Goal: Information Seeking & Learning: Learn about a topic

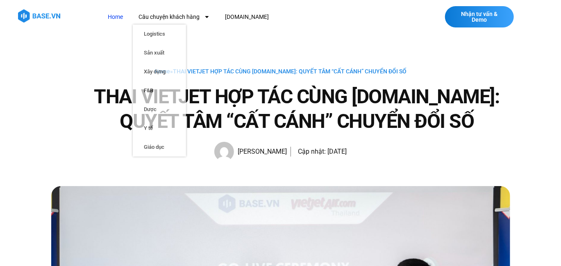
click at [113, 16] on link "Home" at bounding box center [115, 16] width 27 height 15
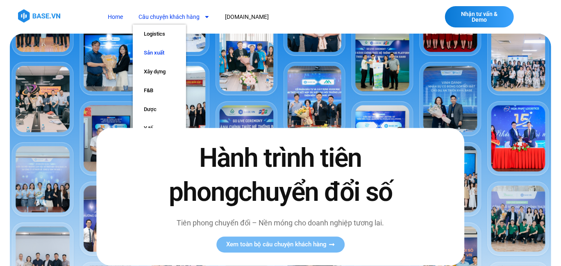
click at [164, 52] on link "Sản xuất" at bounding box center [159, 52] width 53 height 19
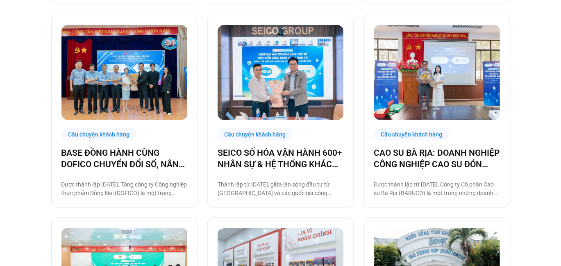
scroll to position [410, 0]
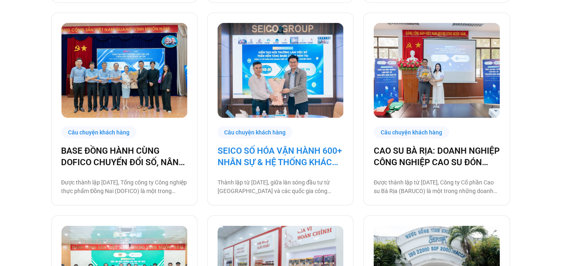
click at [299, 159] on link "SEICO SỐ HÓA VẬN HÀNH 600+ NHÂN SỰ & HỆ THỐNG KHÁCH HÀNG CÙNG [DOMAIN_NAME]" at bounding box center [280, 156] width 126 height 23
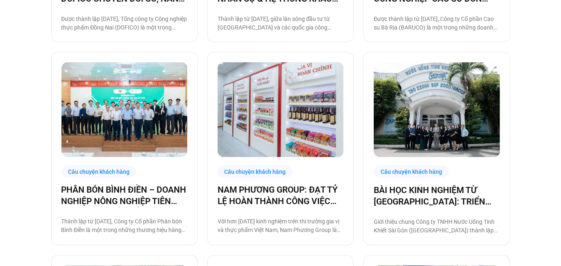
scroll to position [577, 0]
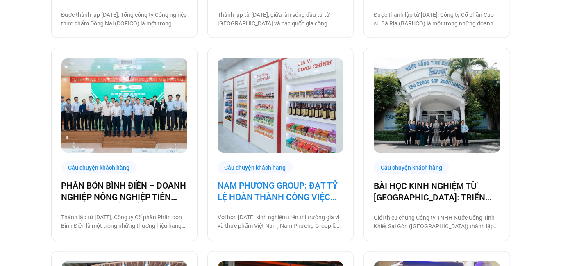
click at [320, 197] on link "NAM PHƯƠNG GROUP: ĐẠT TỶ LỆ HOÀN THÀNH CÔNG VIỆC ĐÚNG HẠN TỚI 93% NHỜ BASE PLAT…" at bounding box center [280, 191] width 126 height 23
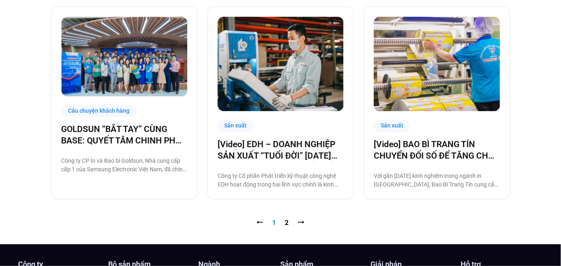
scroll to position [827, 0]
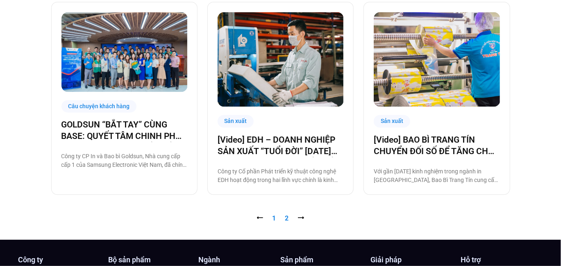
click at [286, 218] on link "Trang 2" at bounding box center [287, 218] width 4 height 8
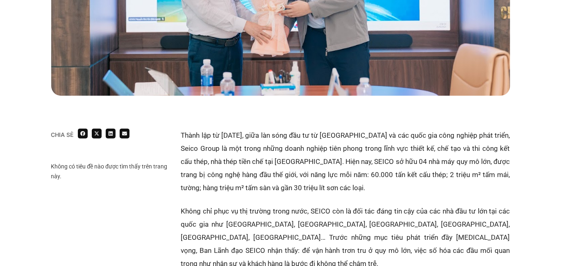
scroll to position [410, 0]
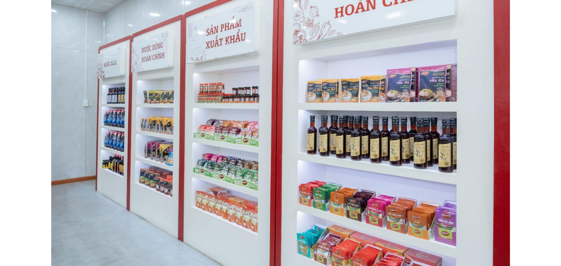
scroll to position [374, 0]
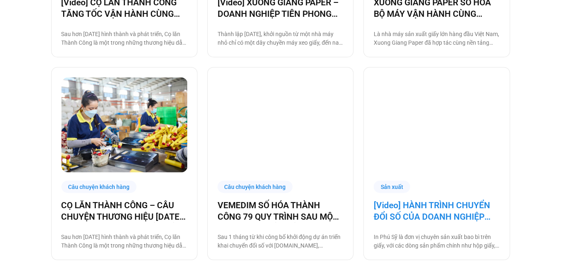
scroll to position [369, 0]
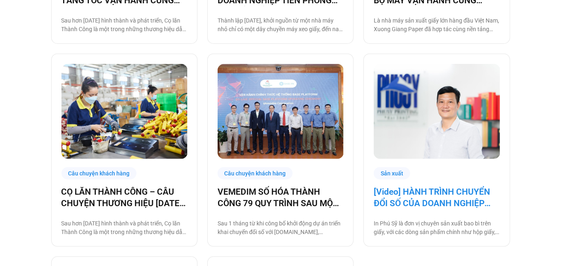
click at [427, 195] on link "[Video] HÀNH TRÌNH CHUYỂN ĐỔI SỐ CỦA DOANH NGHIỆP SẢN XUẤT IN [GEOGRAPHIC_DATA]" at bounding box center [437, 197] width 126 height 23
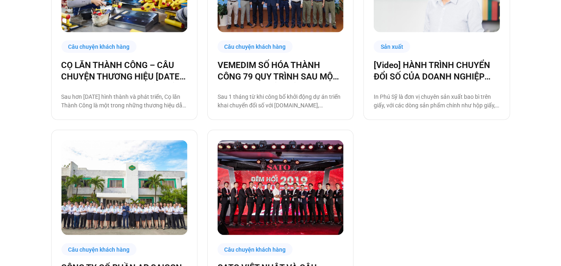
scroll to position [618, 0]
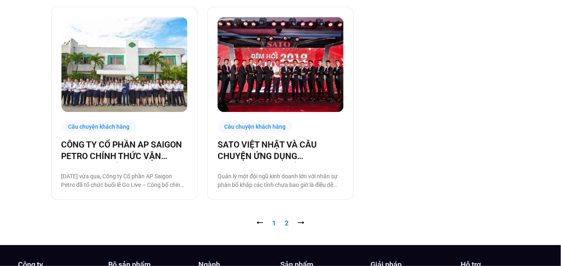
click at [272, 224] on link "Trang 1" at bounding box center [274, 224] width 4 height 8
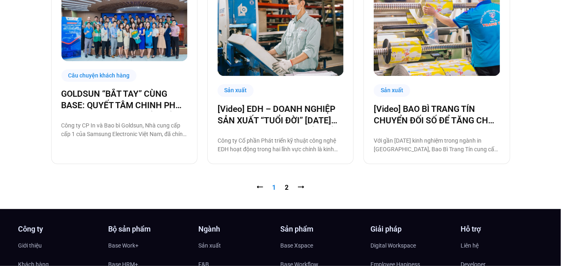
scroll to position [860, 0]
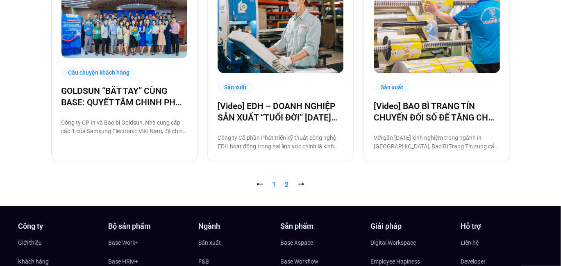
click at [285, 183] on link "Trang 2" at bounding box center [287, 185] width 4 height 8
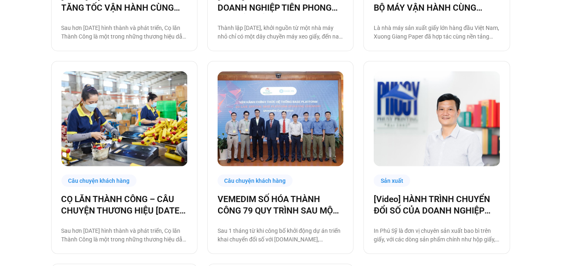
scroll to position [372, 0]
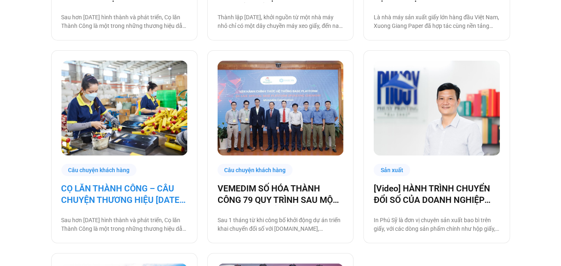
click at [163, 195] on link "CỌ LĂN THÀNH CÔNG – CÂU CHUYỆN THƯƠNG HIỆU [DATE] VÀ HÀNH TRÌNH CHUYỂN ĐỔI SỐ C…" at bounding box center [124, 194] width 126 height 23
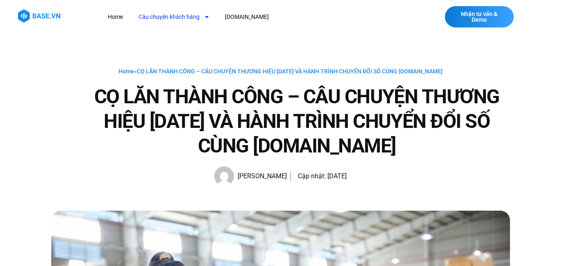
click at [159, 17] on link "Câu chuyện khách hàng" at bounding box center [174, 16] width 83 height 15
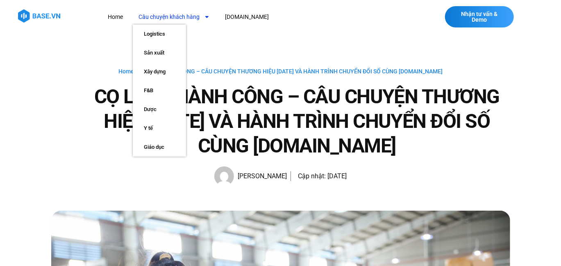
click at [57, 13] on img at bounding box center [39, 15] width 42 height 13
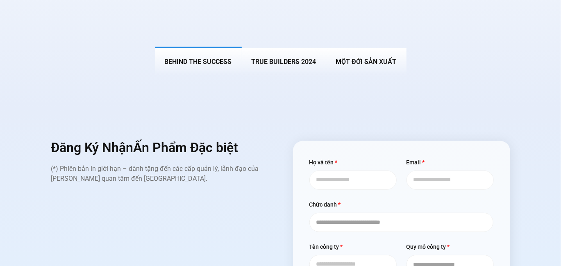
scroll to position [3197, 0]
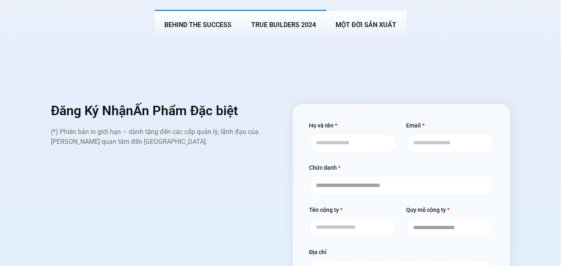
click at [294, 21] on span "True Builders 2024" at bounding box center [283, 25] width 65 height 8
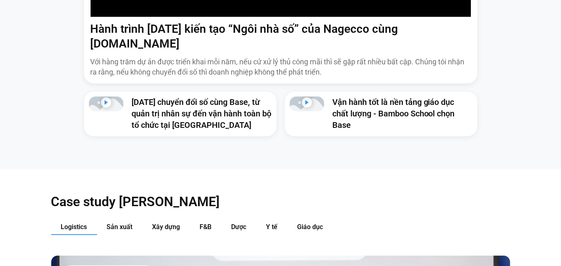
scroll to position [678, 0]
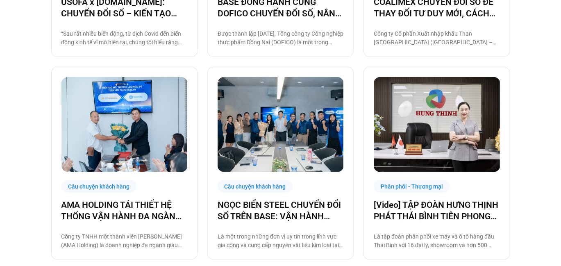
scroll to position [369, 0]
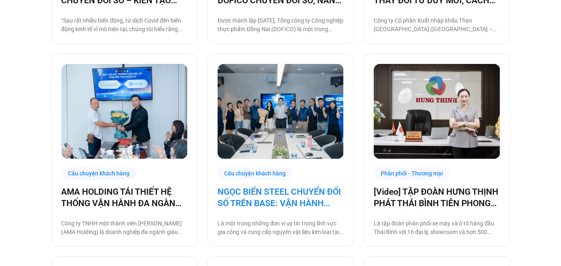
click at [296, 199] on link "NGỌC BIỂN STEEL CHUYỂN ĐỔI SỐ TRÊN BASE: VẬN HÀNH TINH GỌN ĐỂ VƯƠN RA BIỂN LỚN" at bounding box center [280, 197] width 126 height 23
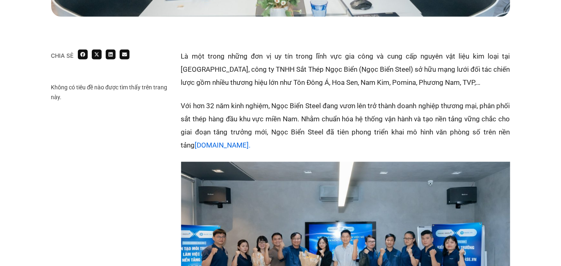
scroll to position [450, 0]
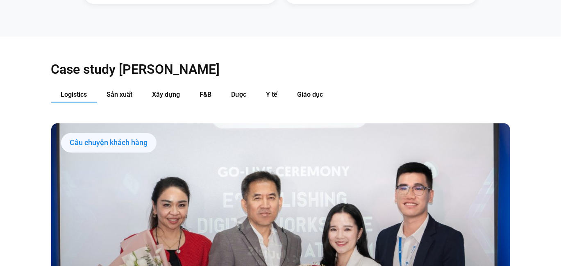
scroll to position [862, 0]
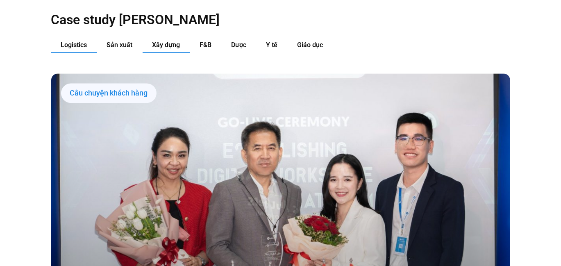
click at [159, 41] on span "Xây dựng" at bounding box center [166, 45] width 28 height 8
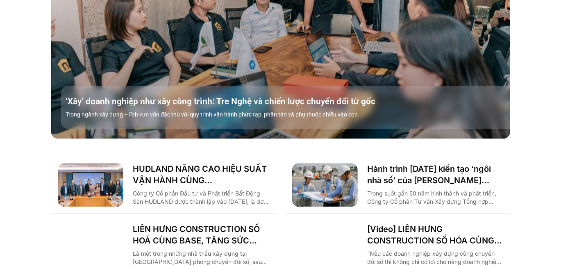
scroll to position [1108, 0]
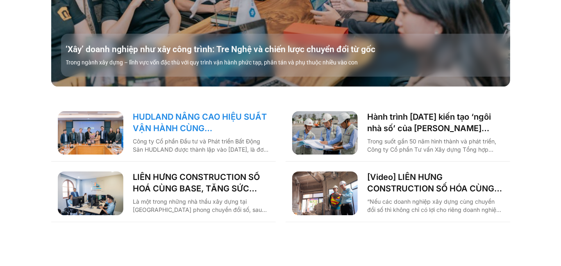
click at [194, 111] on link "HUDLAND NÂNG CAO HIỆU SUẤT VẬN HÀNH CÙNG [DOMAIN_NAME]" at bounding box center [201, 122] width 136 height 23
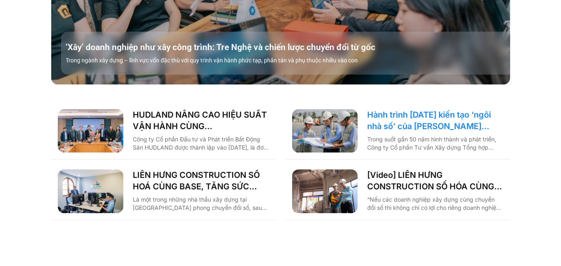
click at [434, 109] on link "Hành trình 6 năm kiến tạo ‘ngôi nhà số’ của Nagecco cùng Base.vn: Tiết kiệm 80%…" at bounding box center [435, 120] width 136 height 23
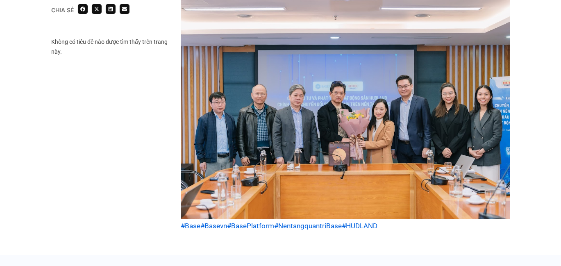
scroll to position [1638, 0]
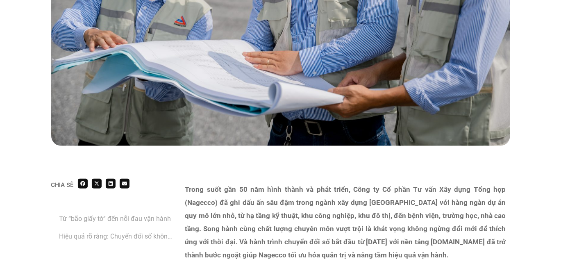
scroll to position [415, 0]
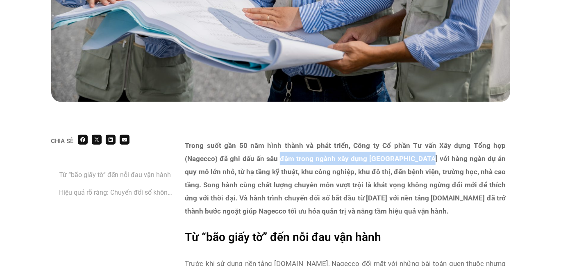
drag, startPoint x: 290, startPoint y: 154, endPoint x: 423, endPoint y: 154, distance: 133.1
click at [423, 154] on strong "Trong suốt gần 50 năm hình thành và phát triển, Công ty Cổ phần Tư vấn Xây dựng…" at bounding box center [345, 178] width 321 height 74
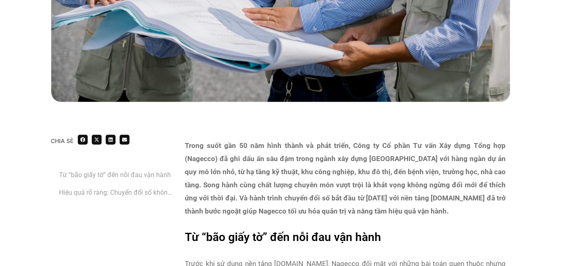
click at [467, 159] on strong "Trong suốt gần 50 năm hình thành và phát triển, Công ty Cổ phần Tư vấn Xây dựng…" at bounding box center [345, 178] width 321 height 74
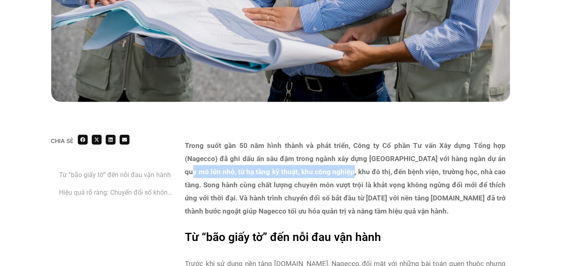
drag, startPoint x: 274, startPoint y: 171, endPoint x: 344, endPoint y: 171, distance: 70.0
click at [344, 171] on strong "Trong suốt gần 50 năm hình thành và phát triển, Công ty Cổ phần Tư vấn Xây dựng…" at bounding box center [345, 178] width 321 height 74
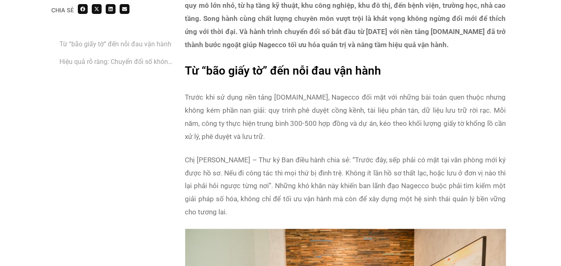
scroll to position [579, 0]
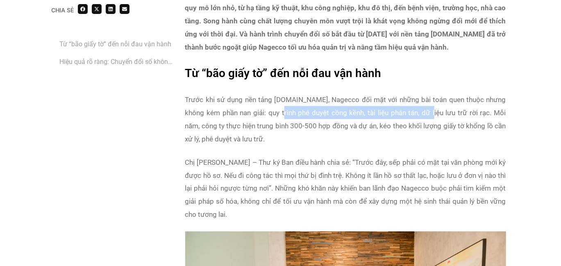
drag, startPoint x: 262, startPoint y: 109, endPoint x: 411, endPoint y: 113, distance: 148.7
click at [411, 113] on p "Trước khi sử dụng nền tảng Base.vn, Nagecco đối mặt với những bài toán quen thu…" at bounding box center [345, 119] width 321 height 52
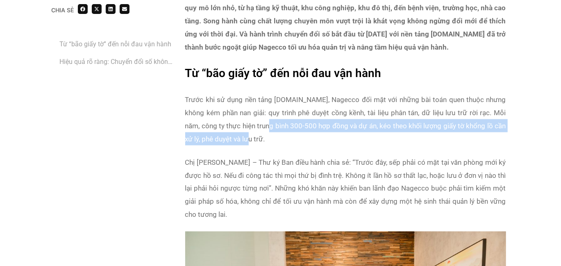
drag, startPoint x: 247, startPoint y: 125, endPoint x: 343, endPoint y: 136, distance: 96.9
click at [343, 136] on p "Trước khi sử dụng nền tảng Base.vn, Nagecco đối mặt với những bài toán quen thu…" at bounding box center [345, 119] width 321 height 52
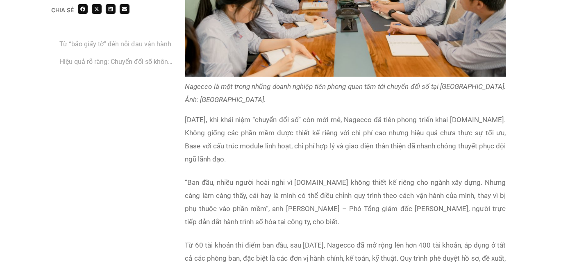
scroll to position [1030, 0]
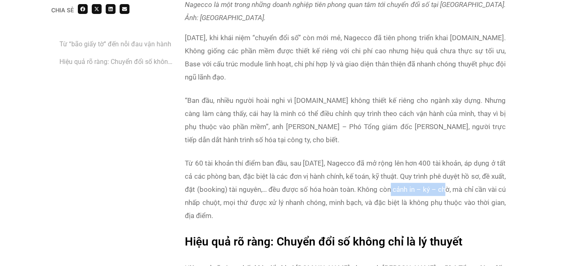
drag, startPoint x: 412, startPoint y: 188, endPoint x: 468, endPoint y: 190, distance: 56.6
click at [468, 190] on p "Từ 60 tài khoản thí điểm ban đầu, sau 6 năm, Nagecco đã mở rộng lên hơn 400 tài…" at bounding box center [345, 189] width 321 height 66
click at [272, 178] on p "Từ 60 tài khoản thí điểm ban đầu, sau 6 năm, Nagecco đã mở rộng lên hơn 400 tài…" at bounding box center [345, 189] width 321 height 66
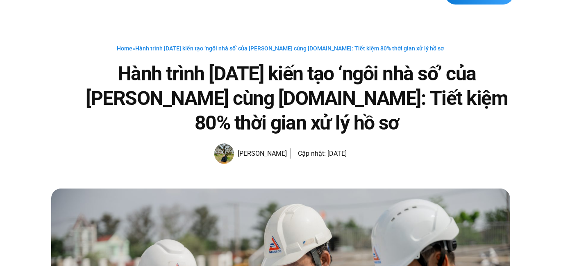
scroll to position [0, 0]
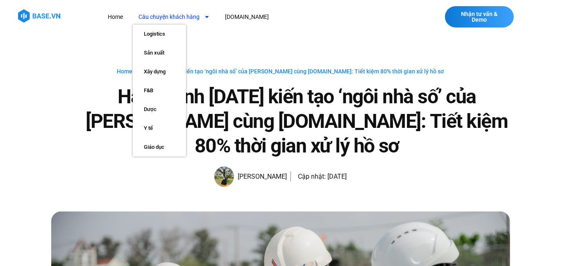
click at [159, 17] on link "Câu chuyện khách hàng" at bounding box center [174, 16] width 83 height 15
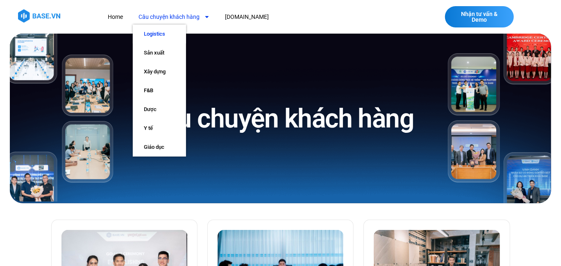
click at [156, 34] on link "Logistics" at bounding box center [159, 34] width 53 height 19
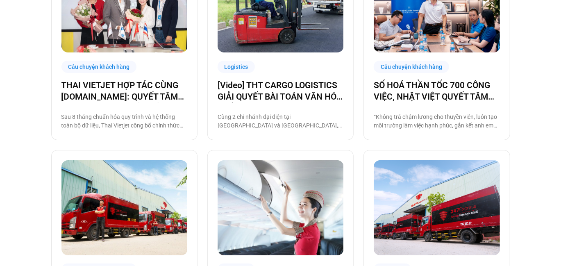
scroll to position [372, 0]
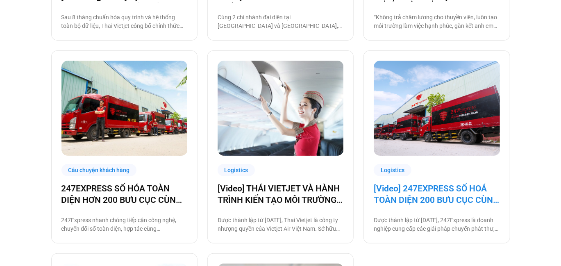
click at [434, 197] on link "[Video] 247EXPRESS SỐ HOÁ TOÀN DIỆN 200 BƯU CỤC CÙNG BASE.VN" at bounding box center [437, 194] width 126 height 23
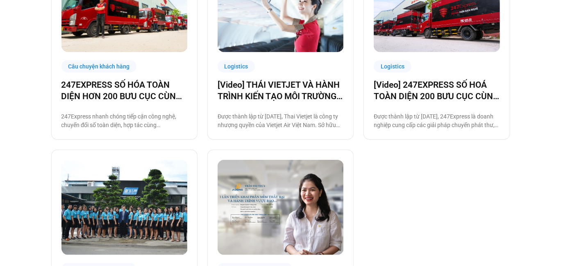
scroll to position [376, 0]
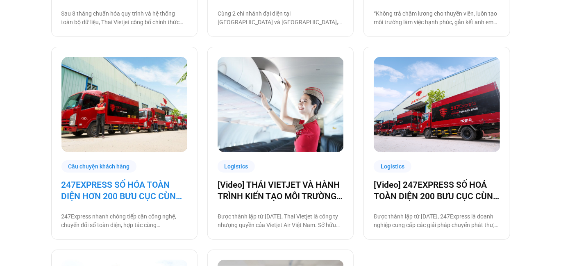
click at [131, 191] on link "247EXPRESS SỐ HÓA TOÀN DIỆN HƠN 200 BƯU CỤC CÙNG [DOMAIN_NAME]" at bounding box center [124, 190] width 126 height 23
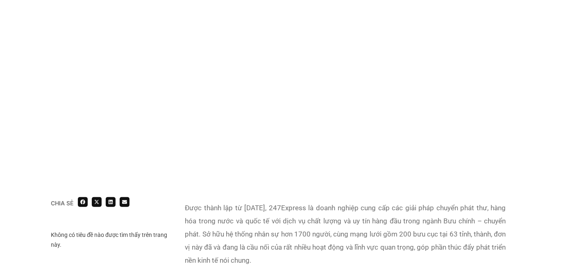
scroll to position [410, 0]
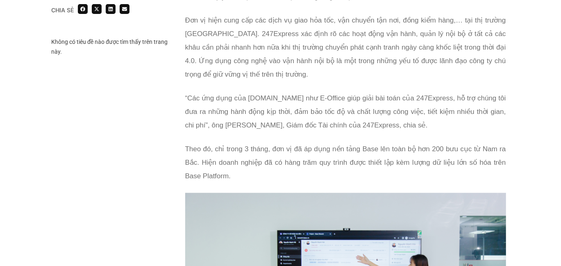
scroll to position [538, 0]
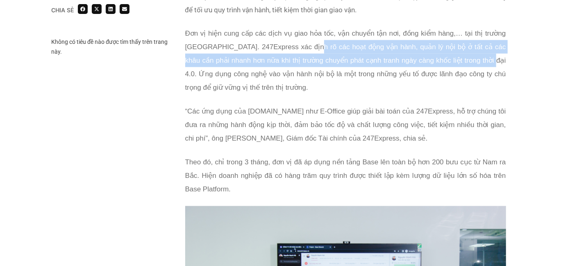
drag, startPoint x: 474, startPoint y: 57, endPoint x: 307, endPoint y: 48, distance: 167.0
click at [307, 48] on span "Đơn vị hiện cung cấp các dịch vụ giao hỏa tốc, vận chuyển tận nơi, đồng kiểm hà…" at bounding box center [345, 60] width 321 height 62
copy span "hoạt động vận hành, quản lý nội bộ ở tất cả các khâu cần phải nhanh hơn nữa khi…"
